Goal: Task Accomplishment & Management: Use online tool/utility

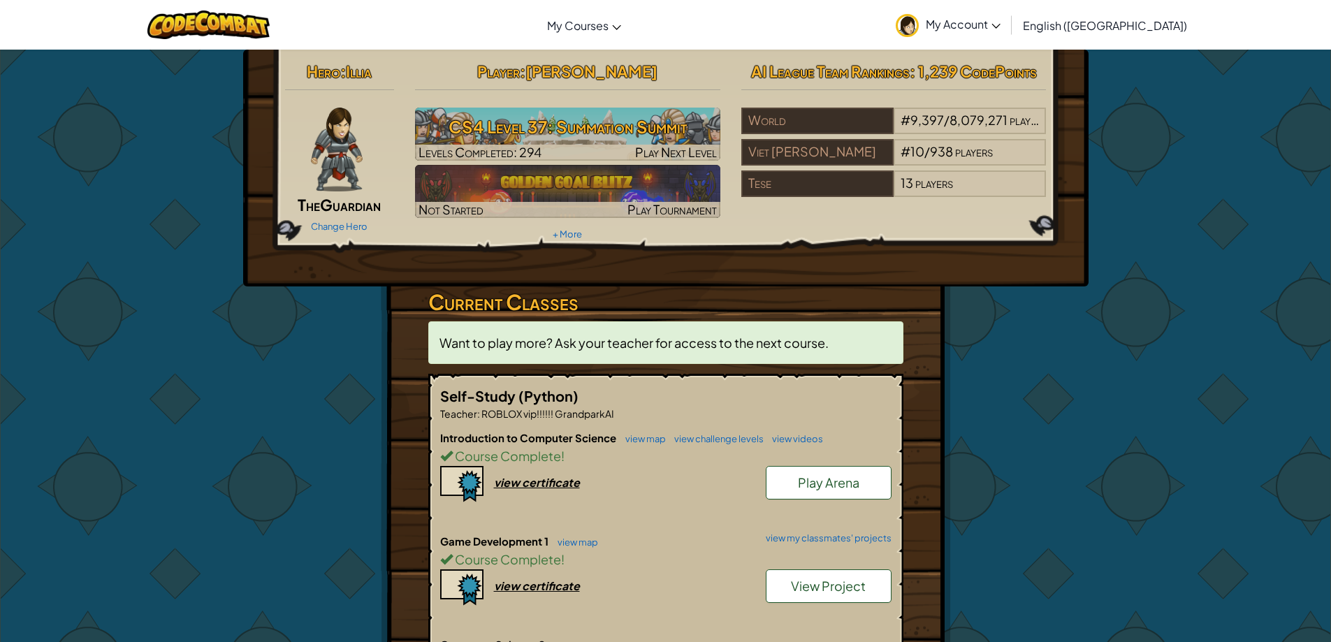
scroll to position [279, 0]
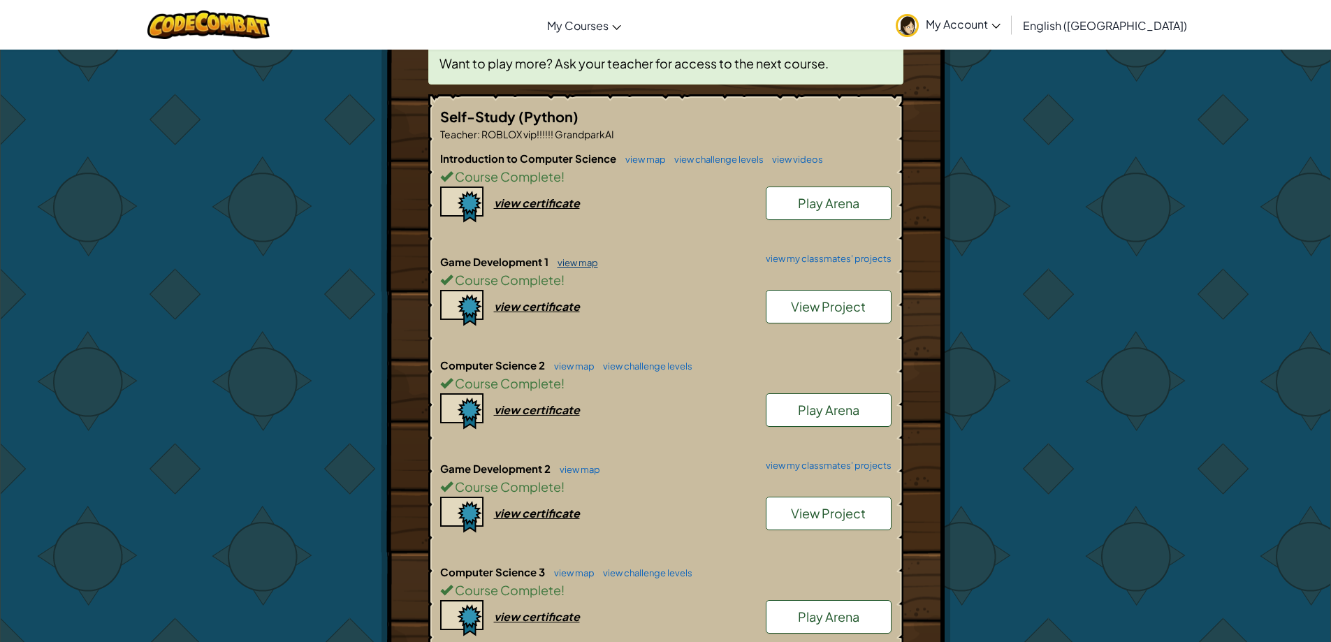
click at [579, 266] on link "view map" at bounding box center [575, 262] width 48 height 11
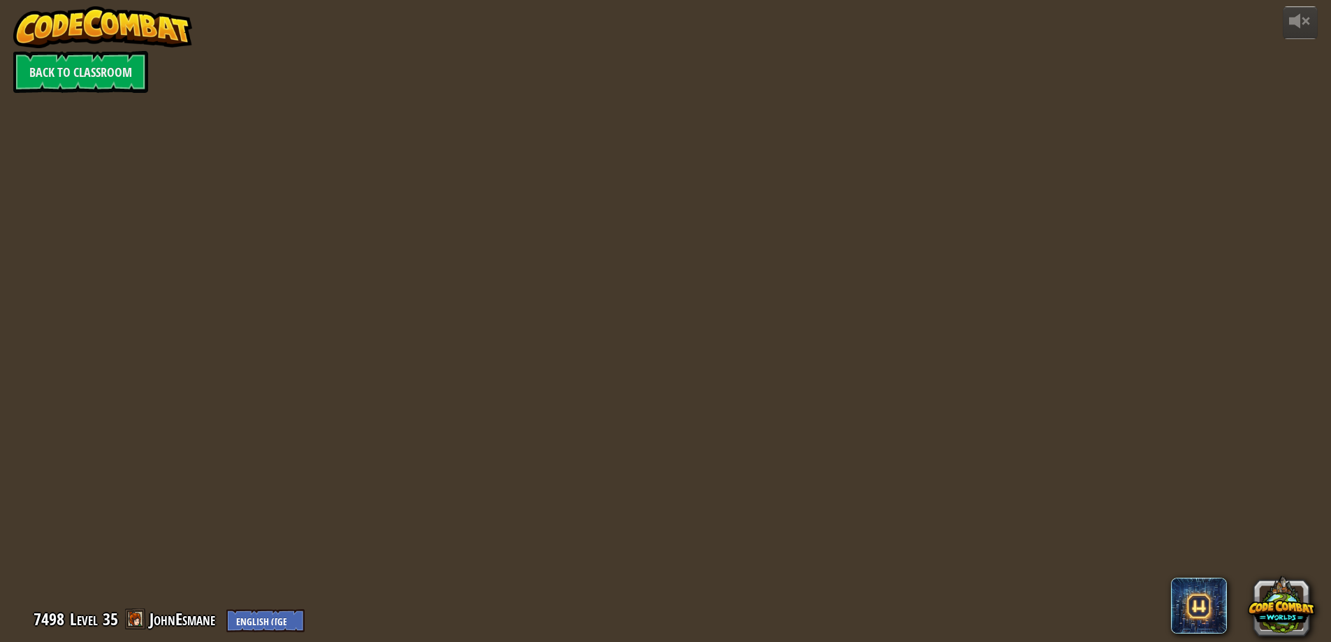
select select "en-[GEOGRAPHIC_DATA]"
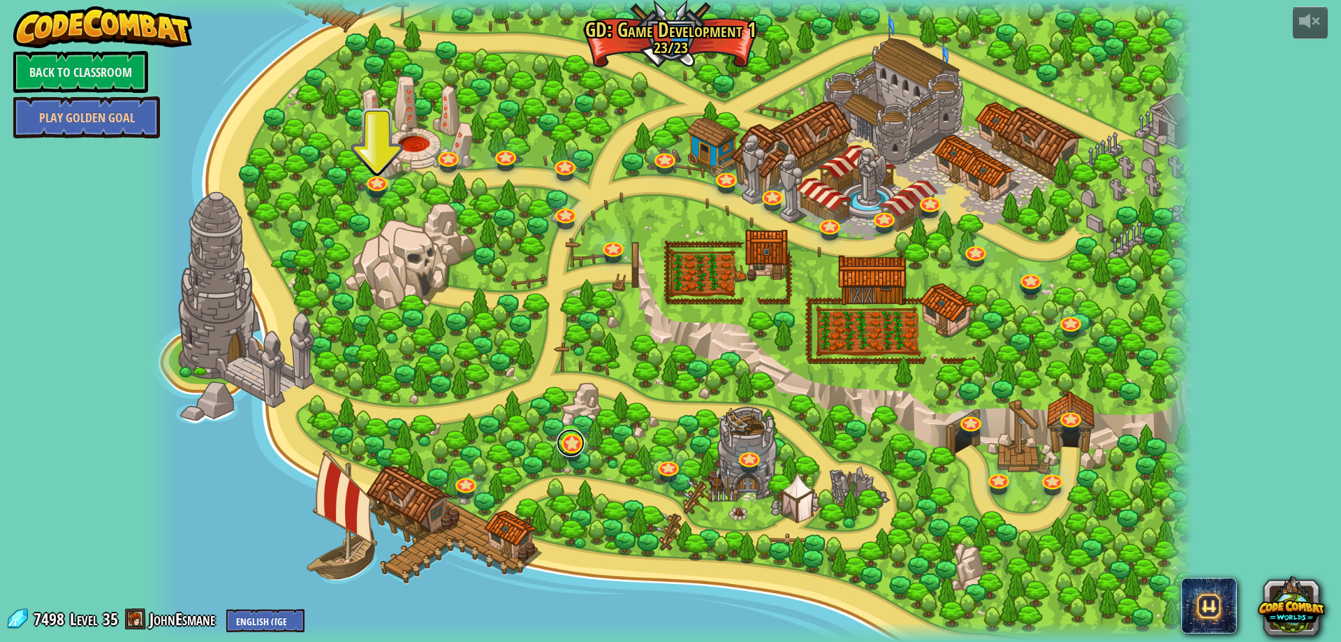
click at [562, 451] on link at bounding box center [571, 443] width 28 height 28
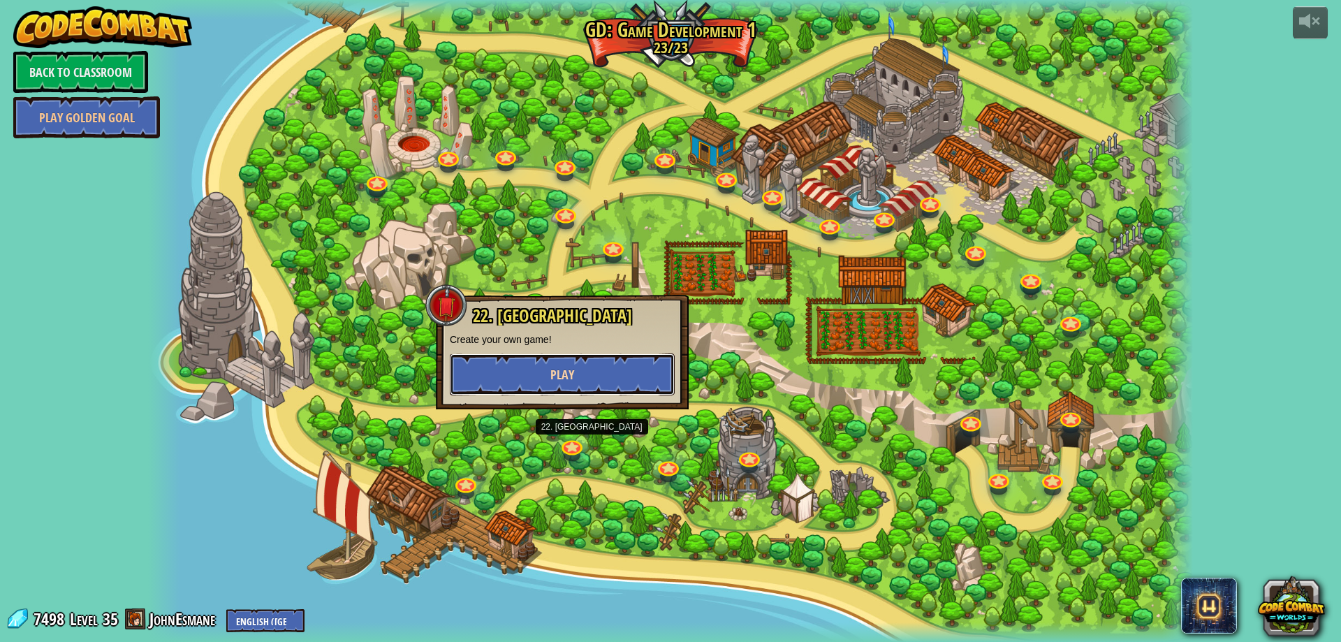
click at [567, 377] on span "Play" at bounding box center [563, 374] width 24 height 17
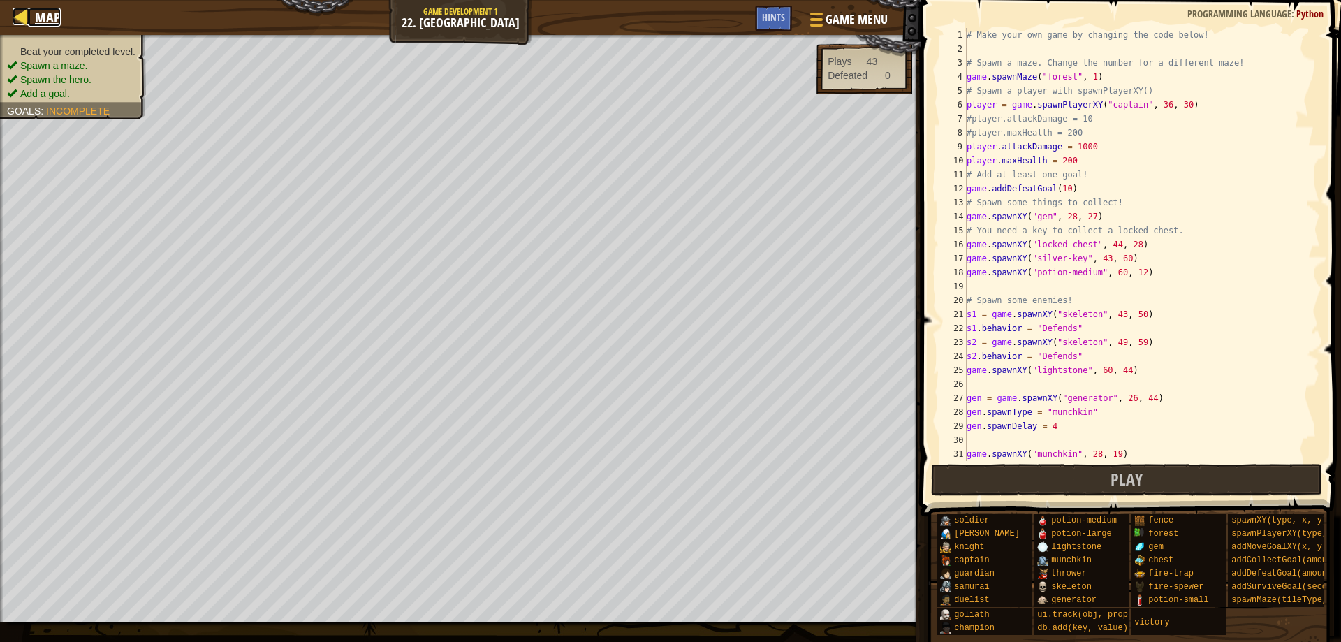
click at [44, 19] on span "Map" at bounding box center [48, 17] width 26 height 19
select select "en-GB"
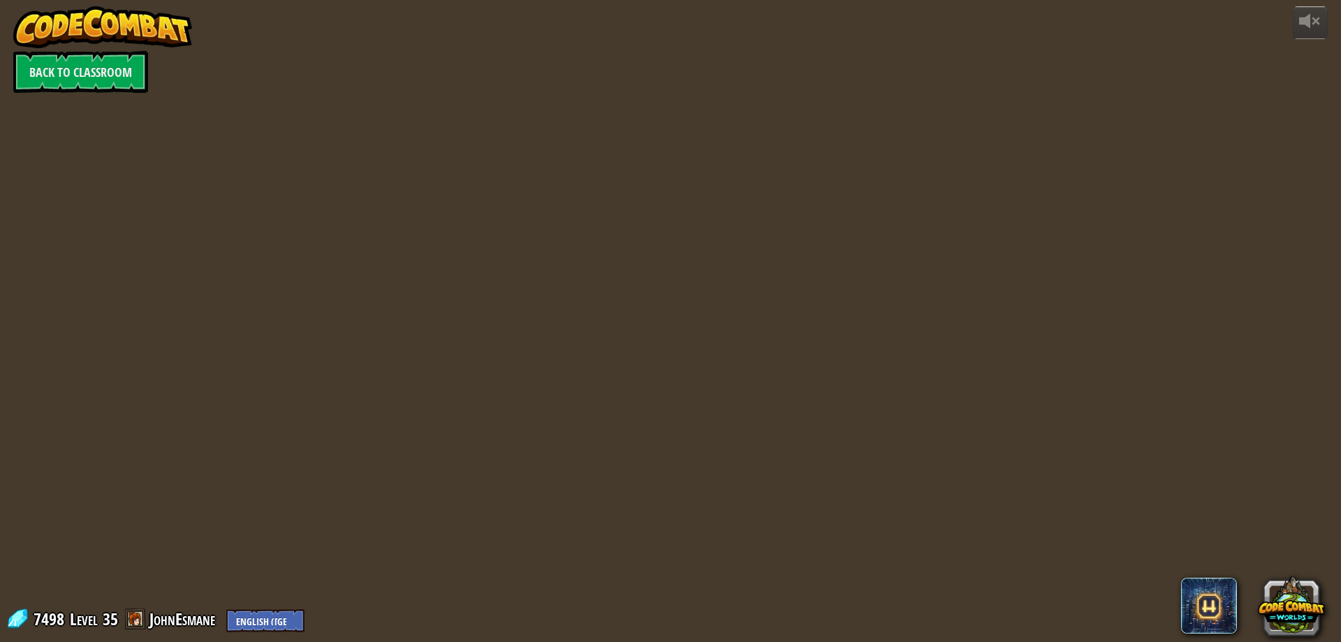
select select "en-GB"
